Goal: Task Accomplishment & Management: Manage account settings

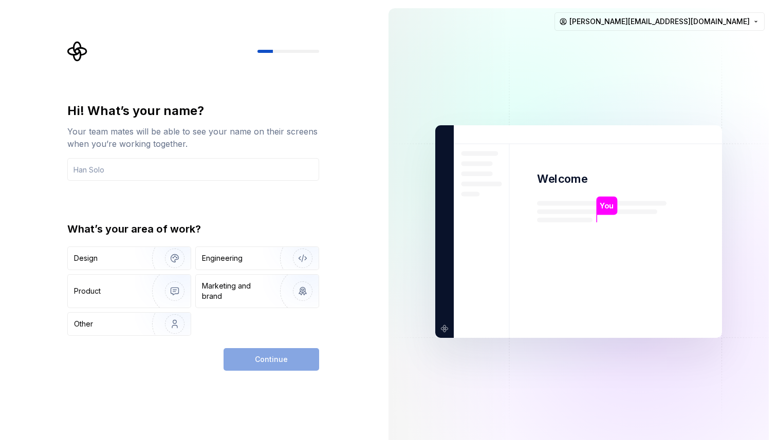
click at [713, 156] on img at bounding box center [579, 232] width 416 height 486
click at [738, 22] on html "Hi! What’s your name? Your team mates will be able to see your name on their sc…" at bounding box center [388, 220] width 777 height 440
click at [720, 62] on div "Delete account" at bounding box center [717, 65] width 98 height 10
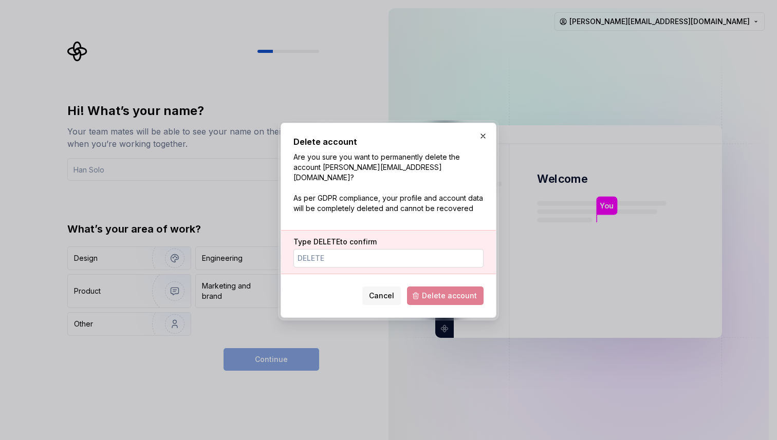
click at [421, 254] on input "Type DELETE to confirm" at bounding box center [388, 258] width 190 height 19
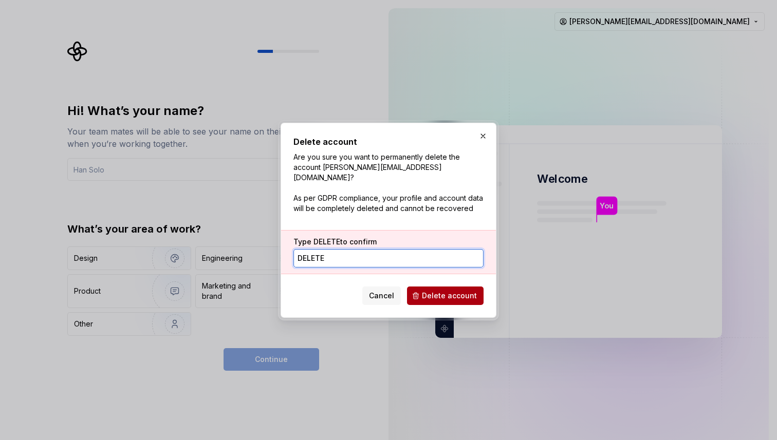
type input "DELETE"
click at [431, 291] on span "Delete account" at bounding box center [449, 296] width 55 height 10
